Goal: Task Accomplishment & Management: Use online tool/utility

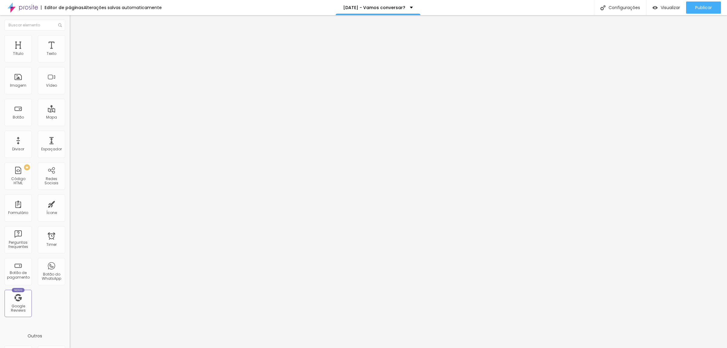
click at [70, 43] on ul "Conteúdo Estilo Avançado" at bounding box center [105, 38] width 70 height 18
click at [70, 40] on li "Estilo" at bounding box center [105, 38] width 70 height 6
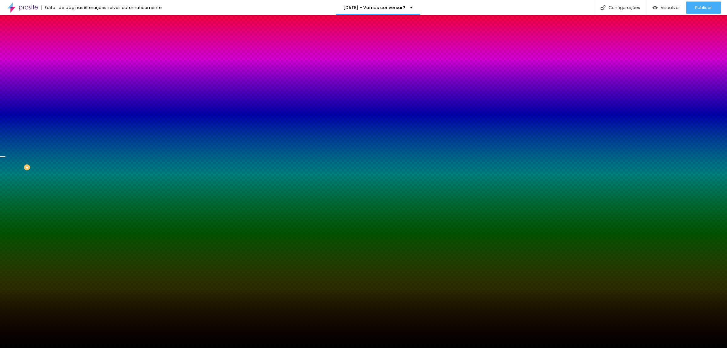
click at [70, 56] on span "Trocar imagem" at bounding box center [86, 53] width 33 height 5
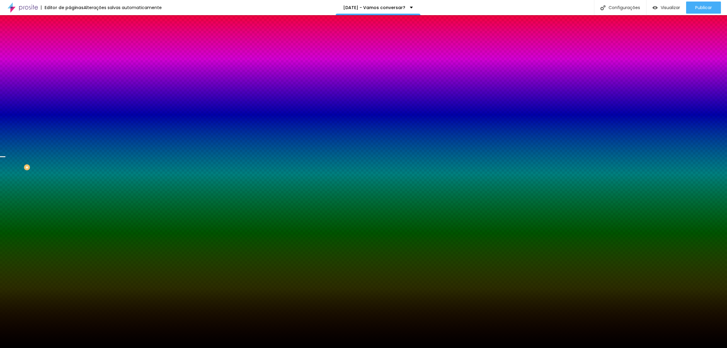
click at [70, 56] on span "Trocar imagem" at bounding box center [86, 53] width 33 height 5
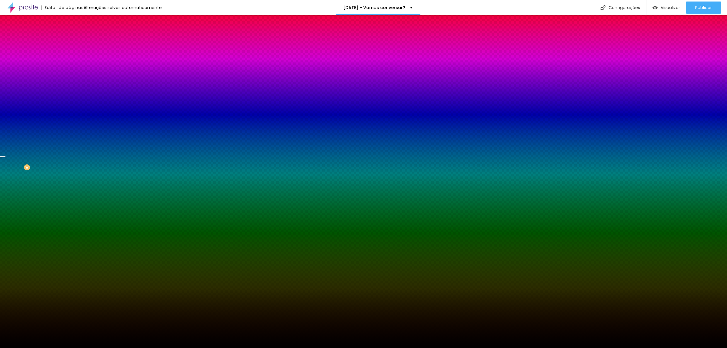
click at [70, 35] on img at bounding box center [72, 31] width 5 height 5
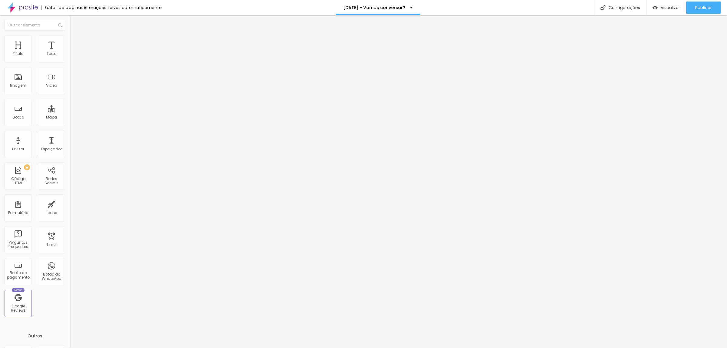
click at [74, 23] on img "button" at bounding box center [76, 22] width 5 height 5
click at [55, 48] on div "Texto" at bounding box center [51, 48] width 27 height 27
click at [70, 37] on li "Estilo" at bounding box center [105, 38] width 70 height 6
click at [70, 125] on input "https://www.apogeufotografia.com.br/produtos-da-apogeu" at bounding box center [106, 122] width 73 height 6
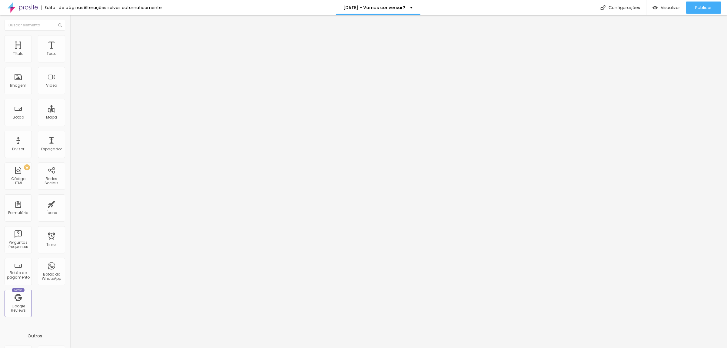
scroll to position [0, 0]
click at [70, 35] on img at bounding box center [72, 37] width 5 height 5
click at [70, 18] on button "Editar Texto" at bounding box center [105, 22] width 70 height 14
click at [70, 35] on li "Estilo" at bounding box center [105, 32] width 70 height 6
click at [70, 52] on span "Trocar imagem" at bounding box center [86, 49] width 33 height 5
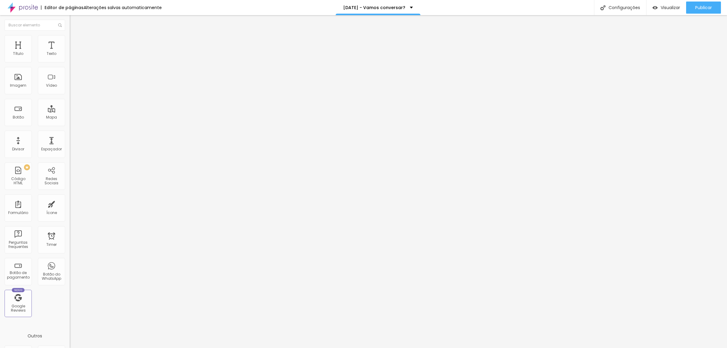
click at [140, 348] on div at bounding box center [363, 352] width 727 height 0
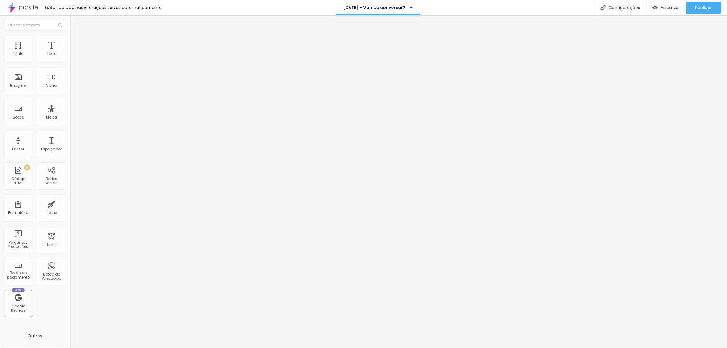
click at [133, 348] on div "Subindo 2/3 arquivos" at bounding box center [363, 350] width 727 height 4
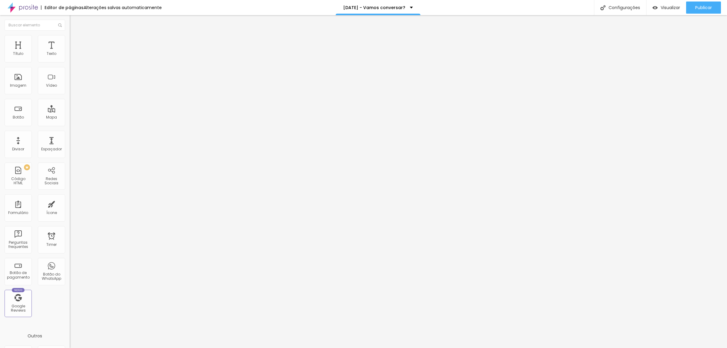
click at [70, 52] on span "Trocar imagem" at bounding box center [86, 49] width 33 height 5
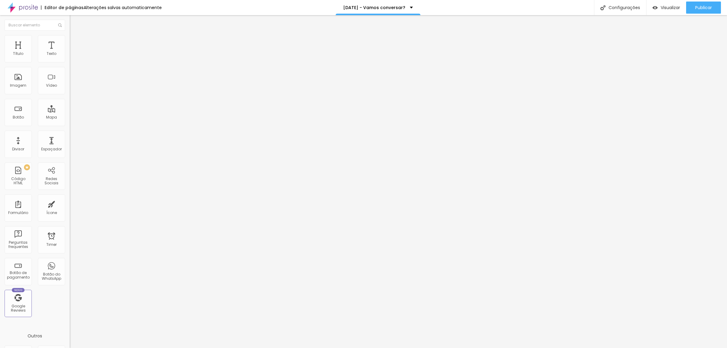
click at [70, 52] on div "Trocar imagem" at bounding box center [105, 49] width 70 height 4
click at [70, 52] on span "Trocar imagem" at bounding box center [86, 49] width 33 height 5
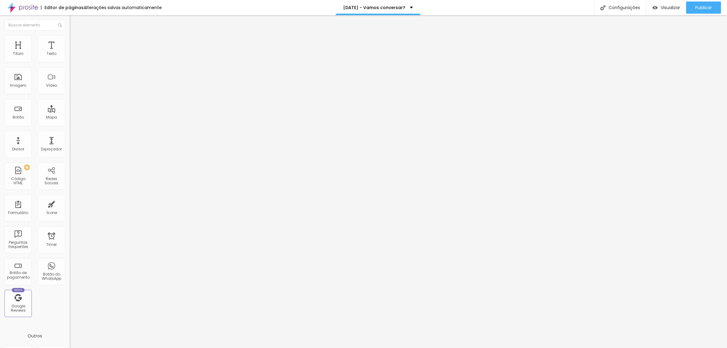
drag, startPoint x: 424, startPoint y: 198, endPoint x: 377, endPoint y: 181, distance: 49.3
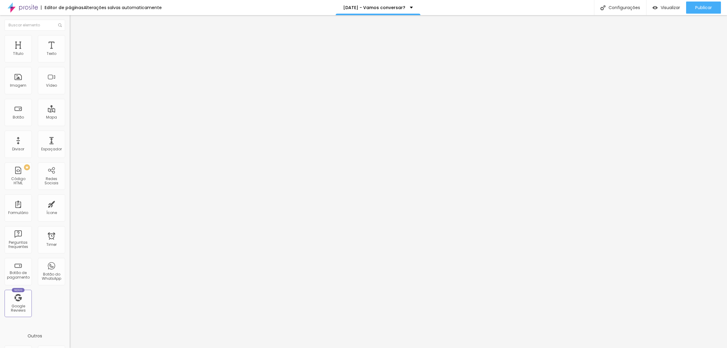
click at [70, 52] on span "Trocar imagem" at bounding box center [86, 49] width 33 height 5
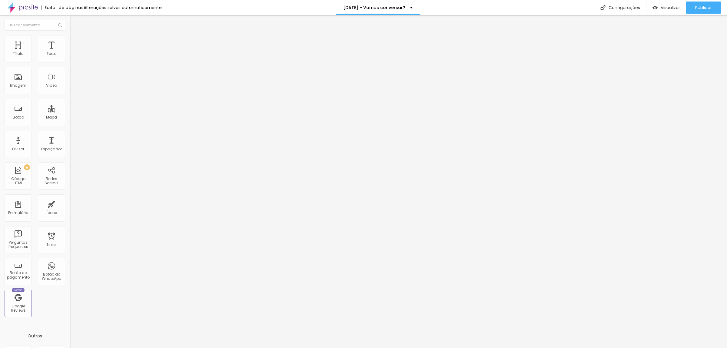
click at [70, 52] on span "Trocar imagem" at bounding box center [86, 49] width 33 height 5
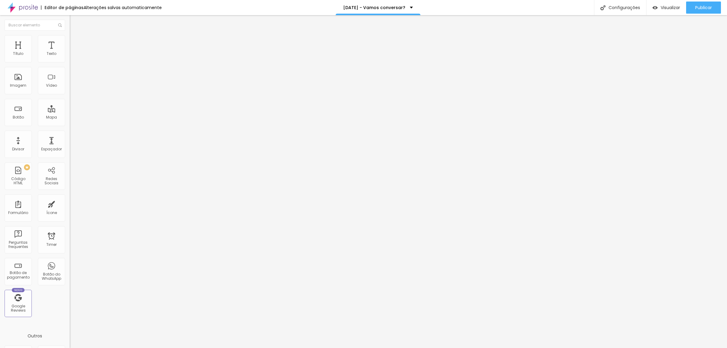
click at [70, 52] on span "Trocar imagem" at bounding box center [86, 49] width 33 height 5
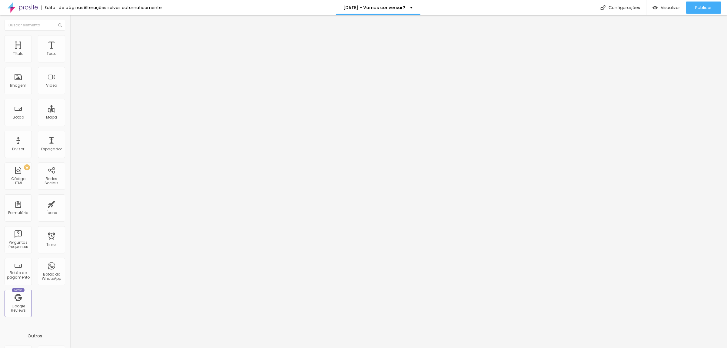
click at [70, 18] on button "Editar Seção" at bounding box center [105, 22] width 70 height 14
click at [51, 46] on div "Texto" at bounding box center [51, 48] width 27 height 27
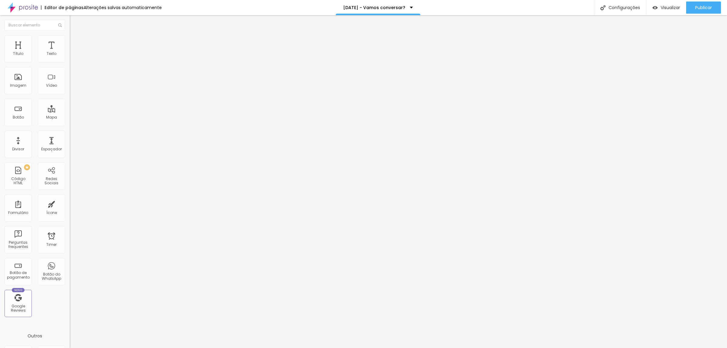
click at [70, 52] on span "Trocar imagem" at bounding box center [86, 49] width 33 height 5
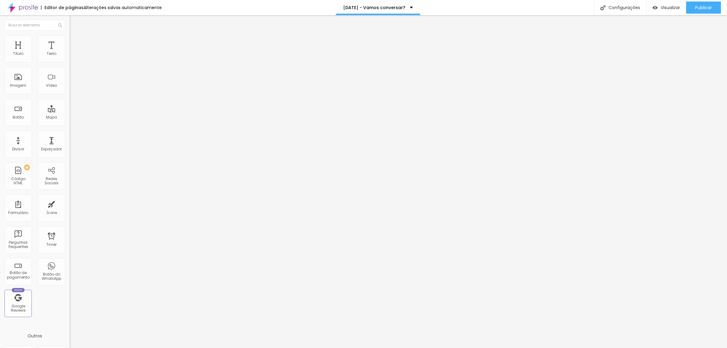
click at [70, 58] on button "button" at bounding box center [74, 55] width 8 height 6
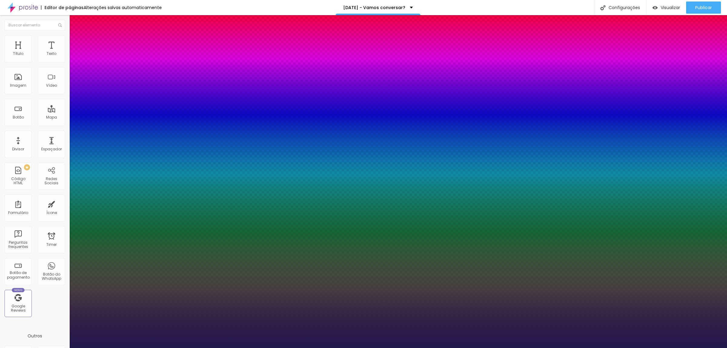
type input "1"
click at [355, 348] on div at bounding box center [363, 348] width 727 height 0
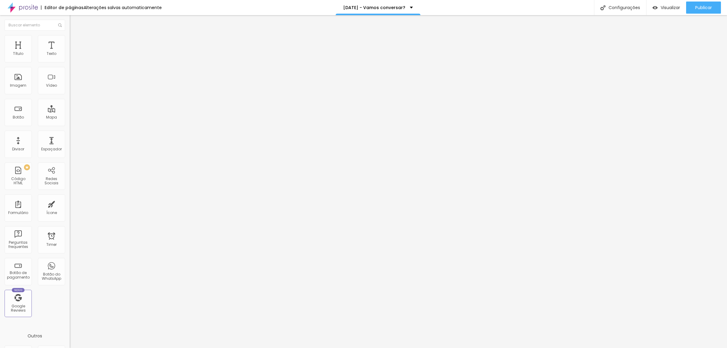
click at [70, 58] on div "Tipografia Voltar ao padrão" at bounding box center [105, 49] width 70 height 17
click at [72, 56] on icon "button" at bounding box center [74, 55] width 4 height 4
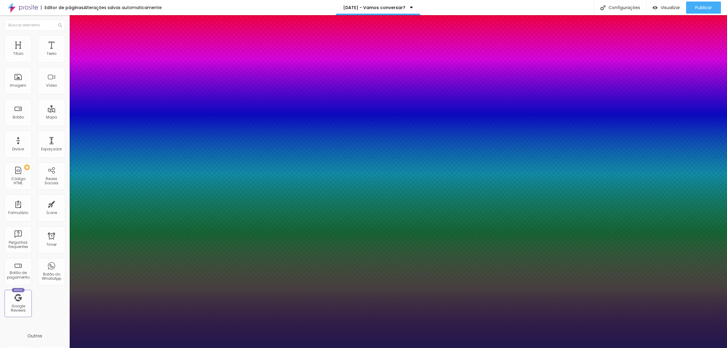
type input "1"
drag, startPoint x: 84, startPoint y: 100, endPoint x: 99, endPoint y: 105, distance: 15.8
type input "25"
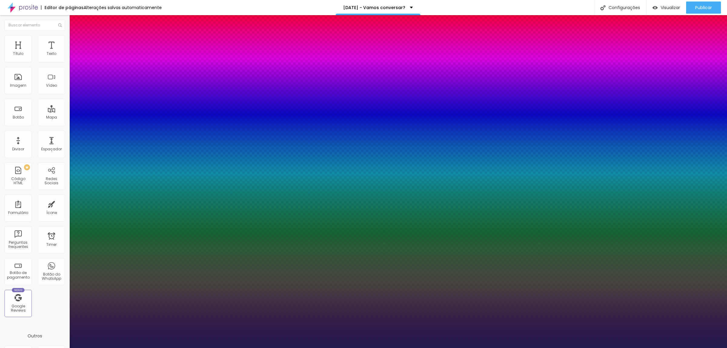
type input "1"
type input "31"
type input "1"
type input "35"
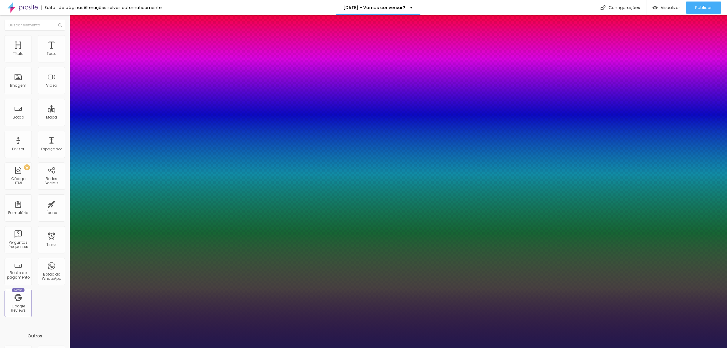
type input "35"
type input "1"
type input "39"
type input "1"
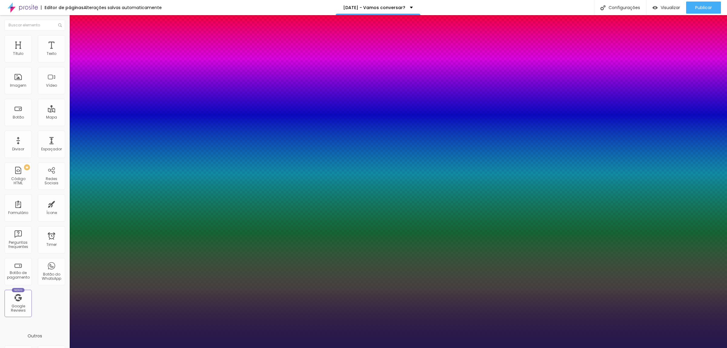
type input "40"
type input "1"
type input "41"
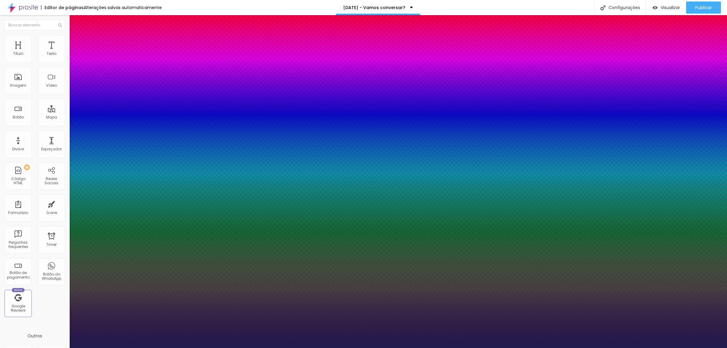
type input "1"
type input "42"
type input "1"
type input "39"
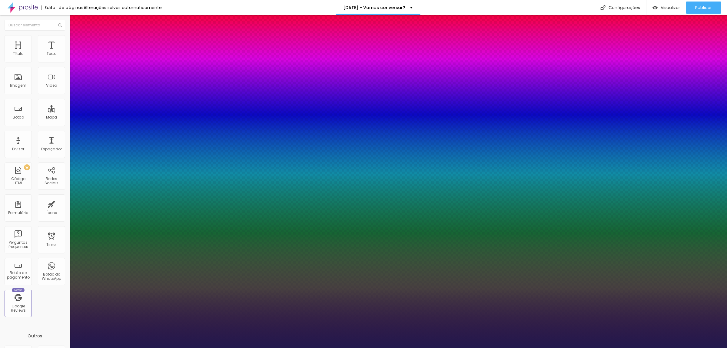
type input "39"
type input "1"
type input "38"
type input "1"
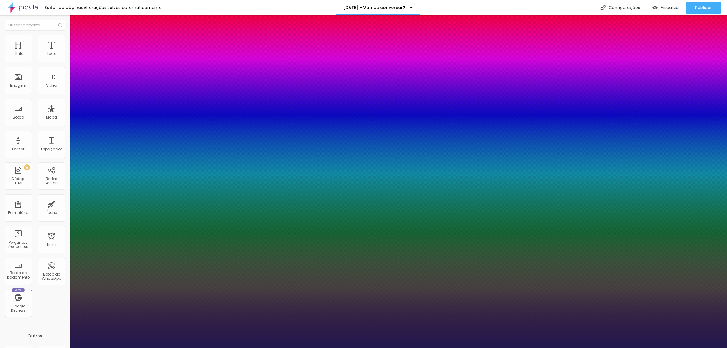
type input "37"
type input "1"
type input "35"
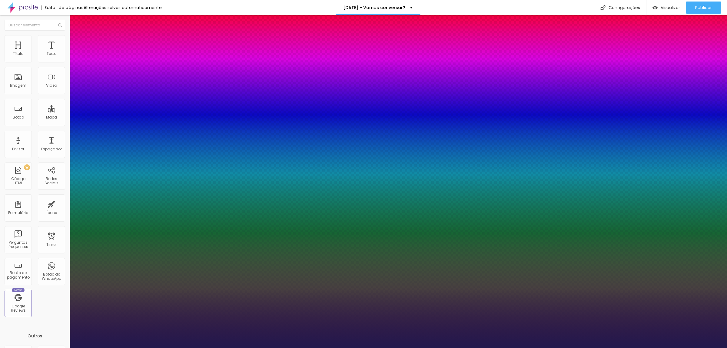
type input "1"
type input "33"
type input "1"
type input "32"
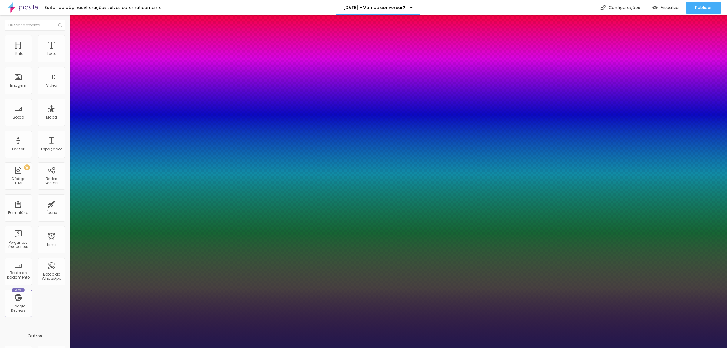
type input "32"
type input "1"
type input "31"
type input "1"
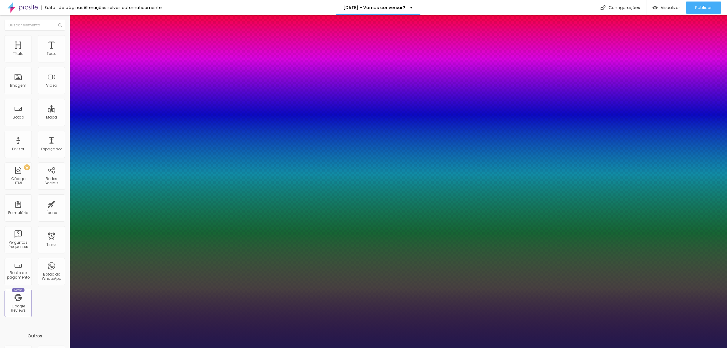
type input "30"
type input "1"
type input "32"
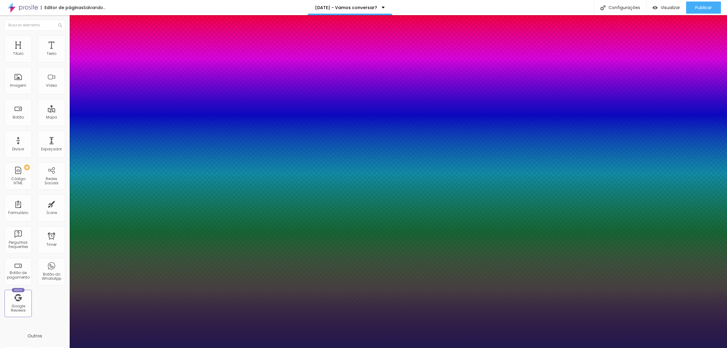
type input "1"
drag, startPoint x: 83, startPoint y: 100, endPoint x: 90, endPoint y: 101, distance: 7.0
type input "32"
type input "1"
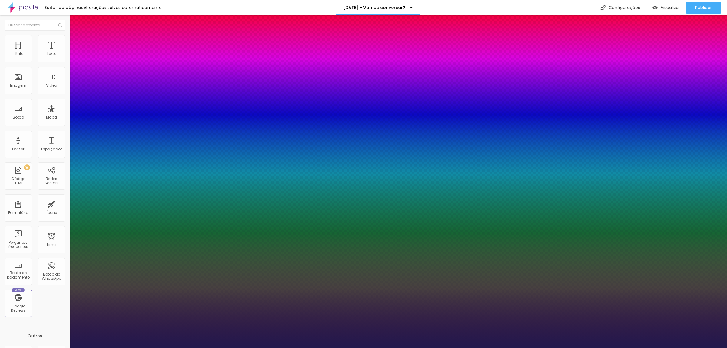
click at [275, 348] on div at bounding box center [363, 348] width 727 height 0
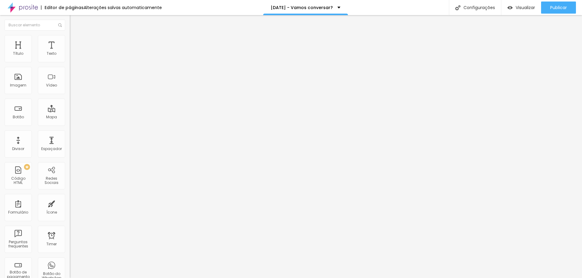
click at [74, 21] on img "button" at bounding box center [76, 22] width 5 height 5
click at [70, 41] on li "Avançado" at bounding box center [105, 38] width 70 height 6
click at [70, 35] on li "Estilo" at bounding box center [105, 32] width 70 height 6
click at [75, 42] on span "Avançado" at bounding box center [85, 39] width 20 height 5
click at [74, 22] on img "button" at bounding box center [76, 22] width 5 height 5
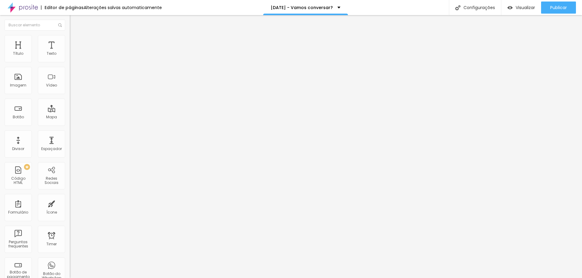
click at [72, 56] on icon "button" at bounding box center [72, 55] width 1 height 1
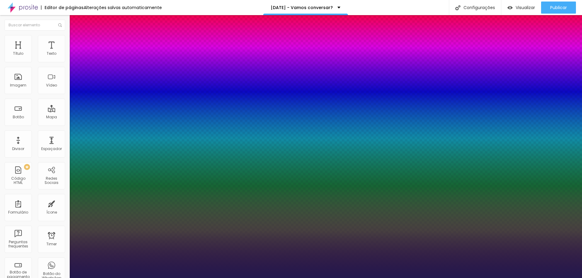
type input "1"
select select "Allan-Bold"
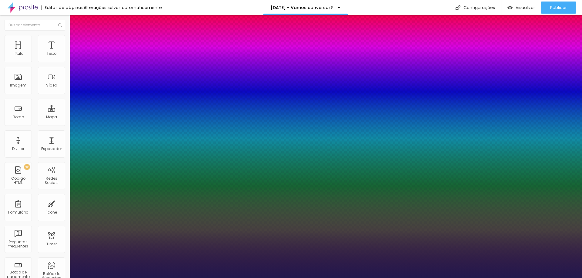
type input "1"
select select "Allan-Regular"
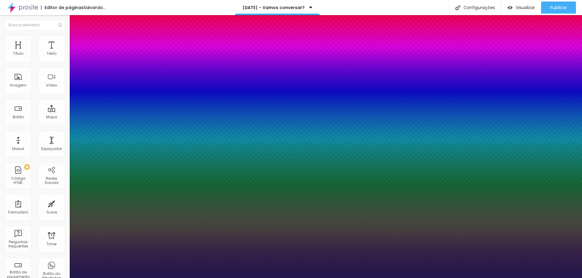
type input "1"
select select "AbrilFatface-Regular"
type input "1"
select select "Actor-Regular"
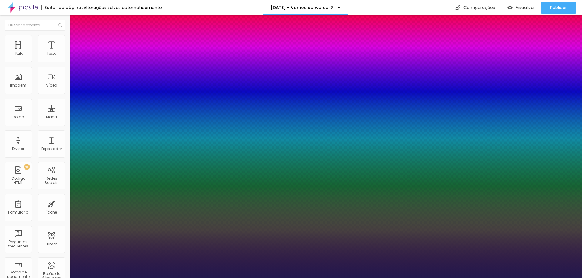
type input "1"
select select "Alegreya"
type input "1"
select select "AlegreyaBlack"
type input "1"
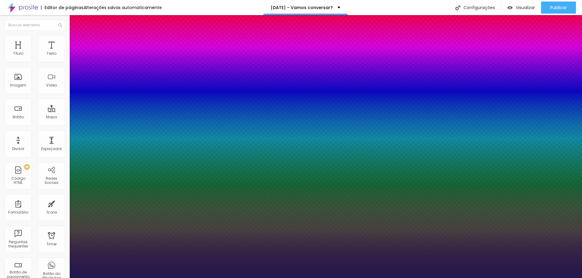
select select "Alice"
type input "1"
select select "Allan-Bold"
type input "1"
select select "Allan-Regular"
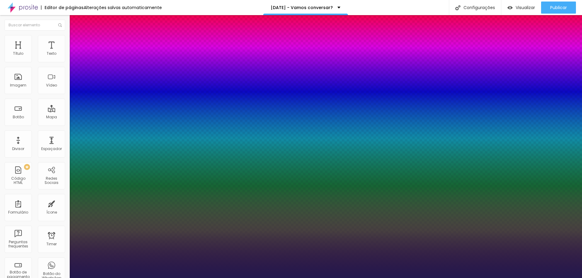
type input "1"
select select "Amaranth"
type input "1"
select select "AmaticaSC"
type input "1"
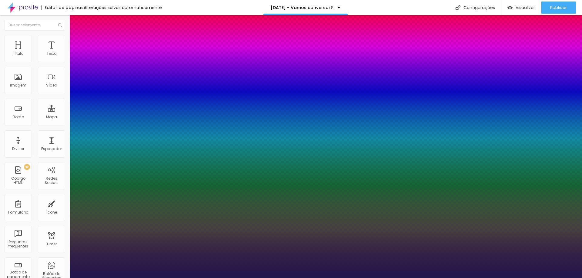
select select "Amaranth"
type input "1"
click at [237, 278] on div at bounding box center [291, 278] width 582 height 0
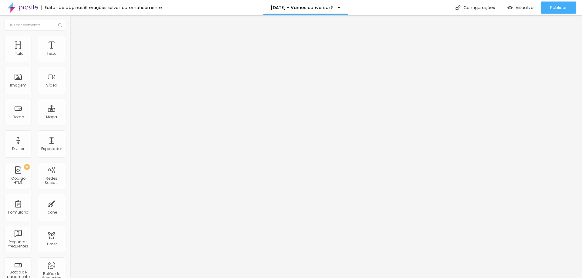
click at [70, 58] on button "button" at bounding box center [74, 55] width 8 height 6
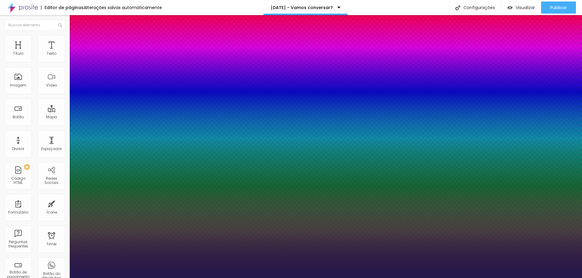
type input "1"
select select "Amaranth"
type input "1"
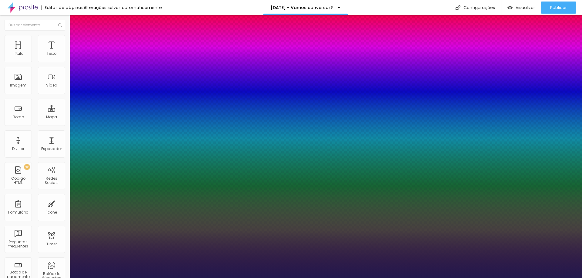
click at [352, 278] on div at bounding box center [291, 278] width 582 height 0
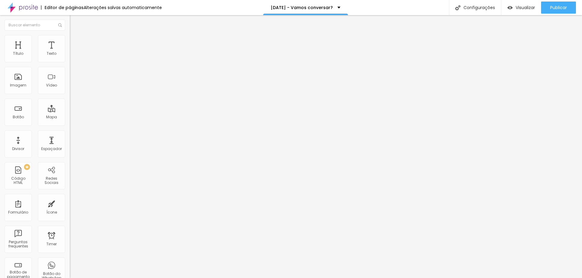
click at [72, 56] on icon "button" at bounding box center [74, 55] width 4 height 4
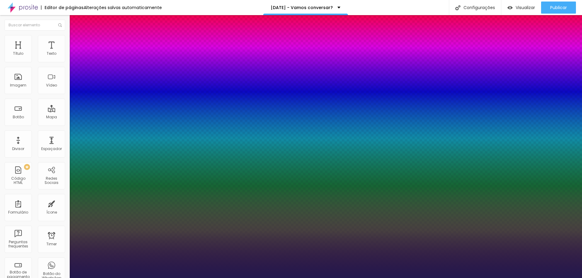
type input "1"
select select "Amaranth"
type input "1"
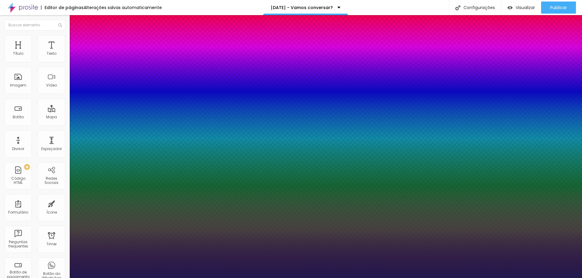
click at [569, 278] on div at bounding box center [291, 278] width 582 height 0
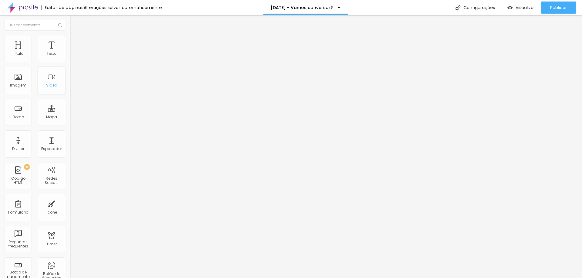
click at [46, 85] on div "Vídeo" at bounding box center [51, 85] width 11 height 4
click at [70, 57] on input "https://www.youtube.com/watch?v=CHU3hFx1AsU" at bounding box center [106, 54] width 73 height 6
drag, startPoint x: 32, startPoint y: 69, endPoint x: 22, endPoint y: 62, distance: 12.2
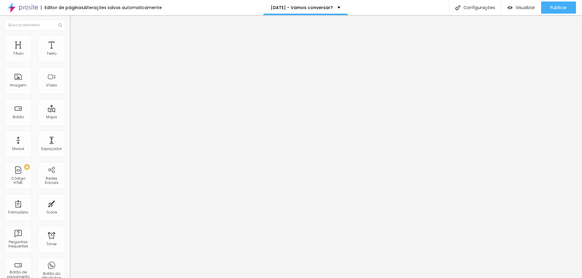
click at [70, 51] on div "URL do vídeo" at bounding box center [105, 49] width 70 height 4
click at [70, 57] on input "https://www.youtube.com/watch?v=CHU3hFx1AsU" at bounding box center [106, 54] width 73 height 6
click at [70, 91] on span "16:9 Wide" at bounding box center [78, 87] width 17 height 5
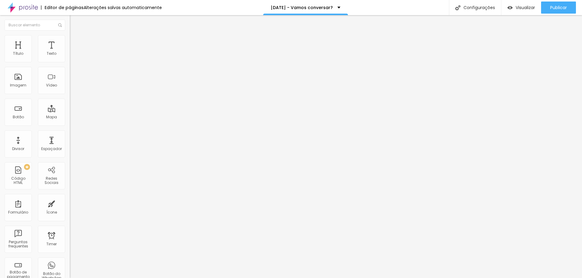
click at [70, 111] on span "Vertical 2" at bounding box center [78, 108] width 17 height 5
click at [70, 57] on input "https://www.youtube.com/watch?v=CHU3hFx1AsU" at bounding box center [106, 54] width 73 height 6
paste input "youtube.com/shorts/Tk2mLQpdQGo?feature=share"
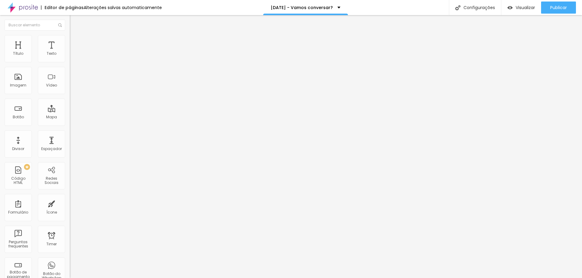
scroll to position [0, 53]
click at [70, 94] on span "Ultrawide" at bounding box center [78, 91] width 17 height 5
click at [70, 96] on div "Ultrawide 21:9 Wide 16:9 Standard 4:3 Vertical 1 3:4 Vertical 2 9:16" at bounding box center [105, 100] width 70 height 20
click at [70, 91] on span "21:9 Ultrawide" at bounding box center [82, 87] width 25 height 5
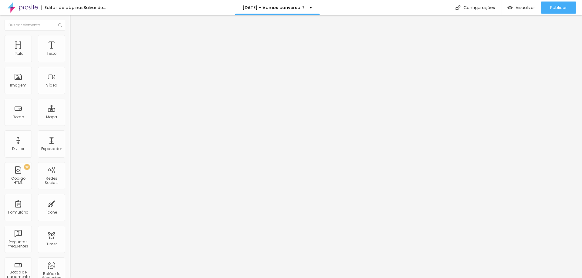
click at [70, 91] on span "21:9 Ultrawide" at bounding box center [82, 87] width 25 height 5
click at [70, 99] on div "Wide 16:9" at bounding box center [105, 98] width 70 height 4
click at [70, 57] on input "https://youtube.com/shorts/Tk2mLQpdQGo?feature=share" at bounding box center [106, 54] width 73 height 6
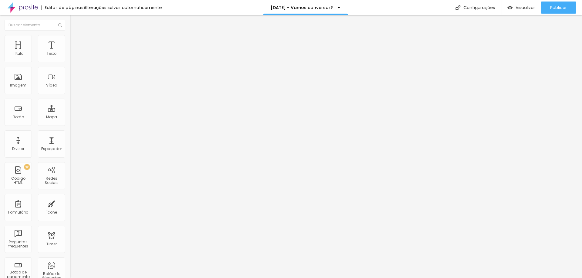
drag, startPoint x: 52, startPoint y: 63, endPoint x: 39, endPoint y: 65, distance: 13.3
click at [70, 57] on input "https://youtube.com/shorts/Tk2mLQpdQGo?feature=share" at bounding box center [106, 54] width 73 height 6
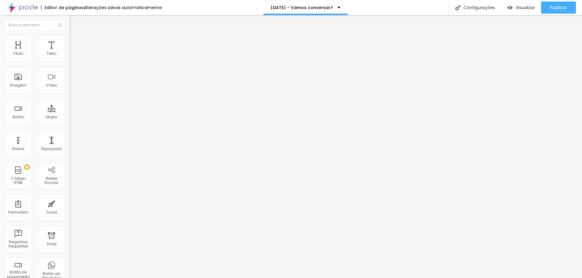
paste input "www."
type input "https://www.youtube.com/shorts/Tk2mLQpdQGo?feature=share"
click at [74, 23] on img "button" at bounding box center [76, 22] width 5 height 5
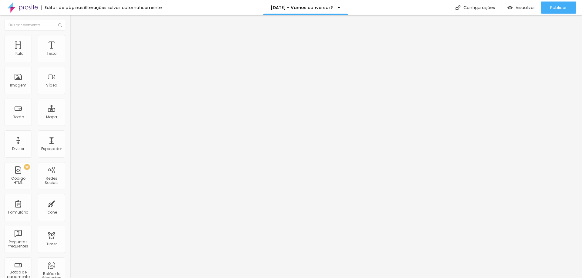
click at [70, 57] on input "https://www.youtube.com/shorts/Tk2mLQpdQGo?feature=share" at bounding box center [106, 54] width 73 height 6
click at [70, 91] on span "16:9 Wide" at bounding box center [78, 87] width 17 height 5
click at [70, 111] on span "Vertical 2" at bounding box center [78, 108] width 17 height 5
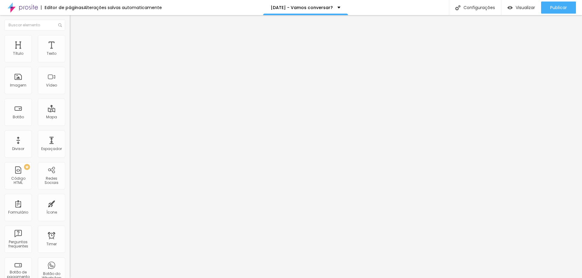
click at [70, 57] on input "https://www.youtube.com/shorts/Tk2mLQpdQGo?feature=share" at bounding box center [106, 54] width 73 height 6
click at [74, 22] on img "button" at bounding box center [76, 22] width 5 height 5
click at [49, 77] on div "Vídeo" at bounding box center [51, 80] width 27 height 27
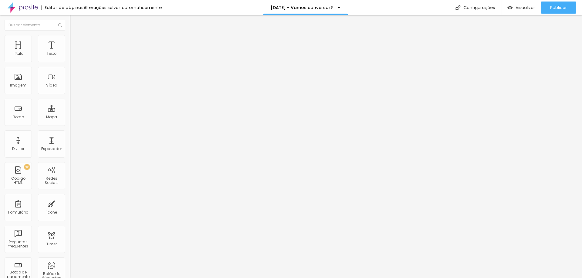
click at [70, 57] on input "text" at bounding box center [106, 54] width 73 height 6
paste input "https://www.youtube.com/shorts/Tk2mLQpdQGo?feature=share"
type input "https://www.youtube.com/shorts/Tk2mLQpdQGo?feature=share"
click at [70, 91] on span "4:3 Standard" at bounding box center [82, 87] width 25 height 5
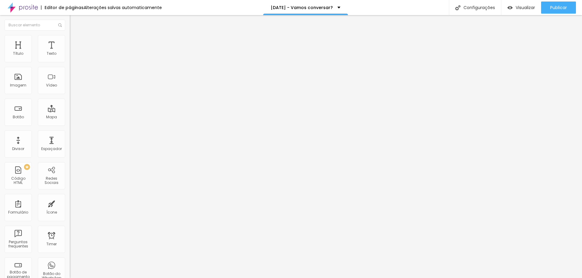
scroll to position [0, 0]
click at [70, 111] on span "Vertical 2" at bounding box center [78, 108] width 17 height 5
click at [74, 21] on img "button" at bounding box center [76, 22] width 5 height 5
click at [513, 7] on div "Visualizar" at bounding box center [521, 7] width 28 height 5
click at [70, 57] on input "https://www.youtube.com/shorts/Tk2mLQpdQGo?feature=share" at bounding box center [106, 54] width 73 height 6
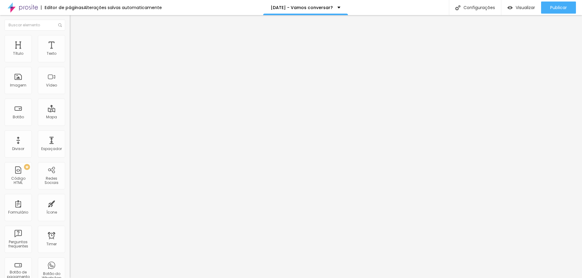
click at [70, 57] on input "https://www.youtube.com/shorts/Tk2mLQpdQGo?feature=share" at bounding box center [106, 54] width 73 height 6
click at [74, 24] on div "Editar Vídeo" at bounding box center [91, 22] width 35 height 5
click at [74, 24] on div "Editar Botão do WhatsApp" at bounding box center [104, 25] width 61 height 10
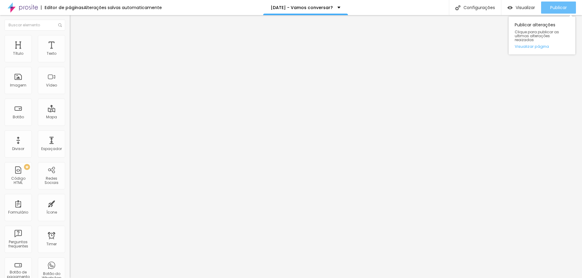
click at [573, 8] on button "Publicar" at bounding box center [558, 8] width 35 height 12
click at [552, 8] on span "Publicar" at bounding box center [558, 7] width 17 height 5
